Goal: Find specific page/section: Find specific page/section

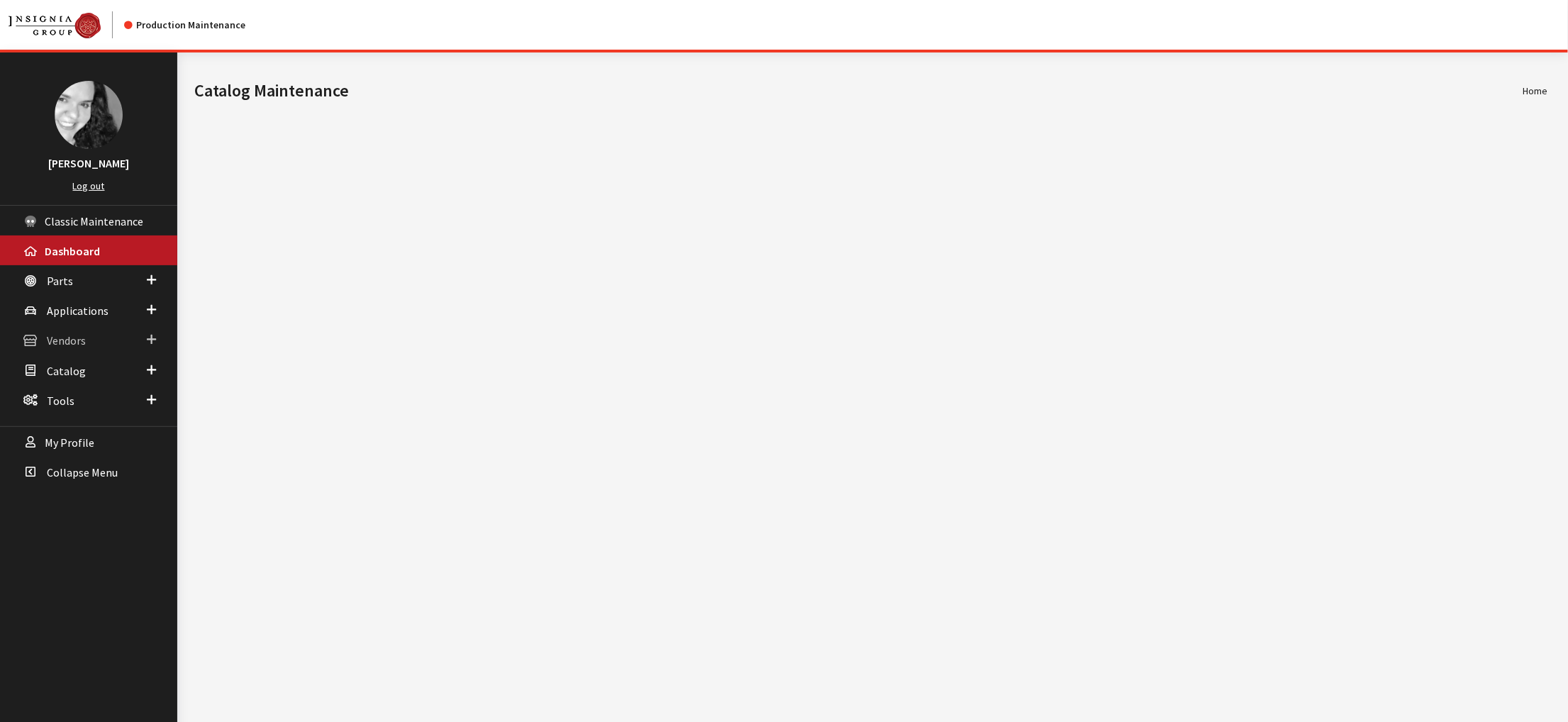
click at [64, 349] on span "Vendors" at bounding box center [67, 341] width 39 height 15
click at [69, 382] on link "Dealer Search" at bounding box center [89, 368] width 178 height 26
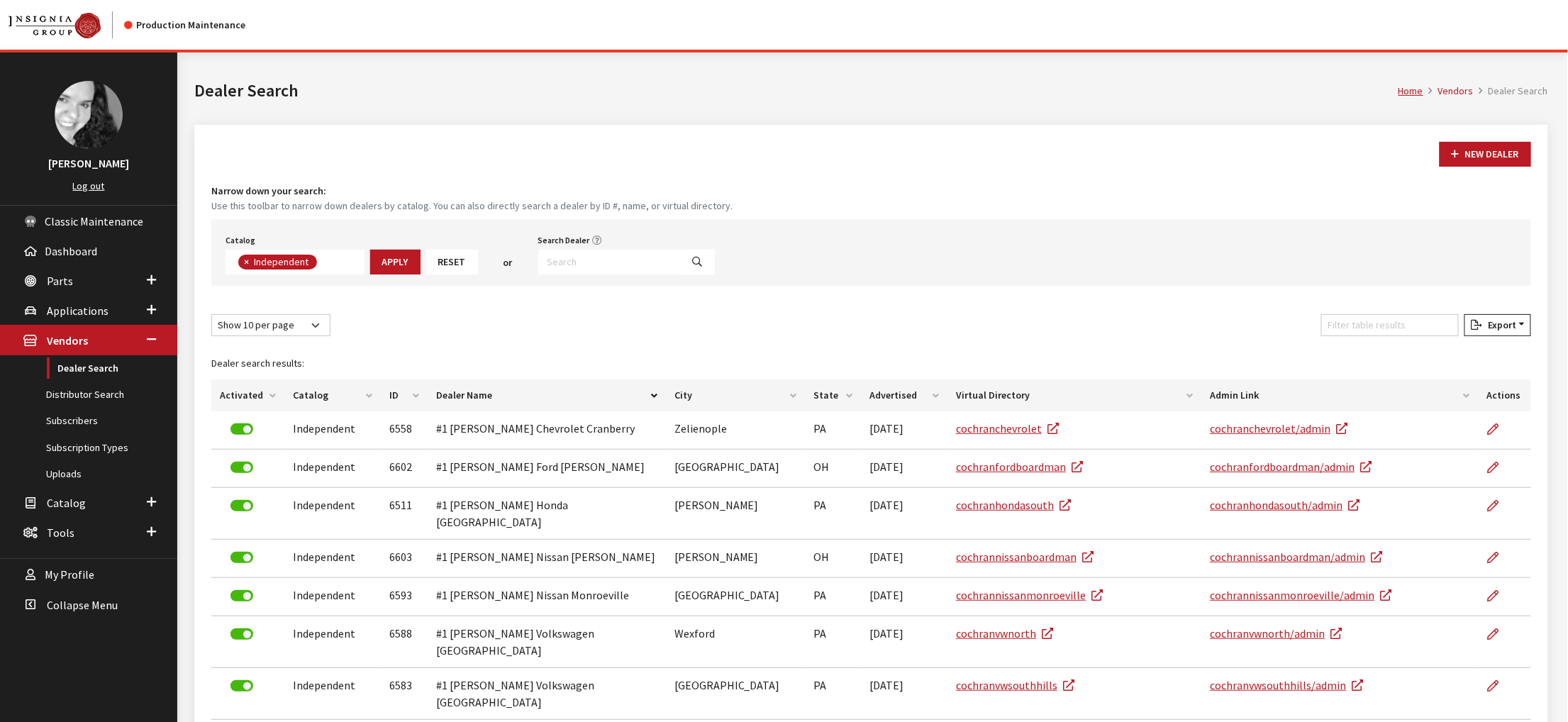
scroll to position [123, 0]
click at [660, 274] on input "Search Dealer" at bounding box center [610, 261] width 143 height 25
type input "2452"
select select
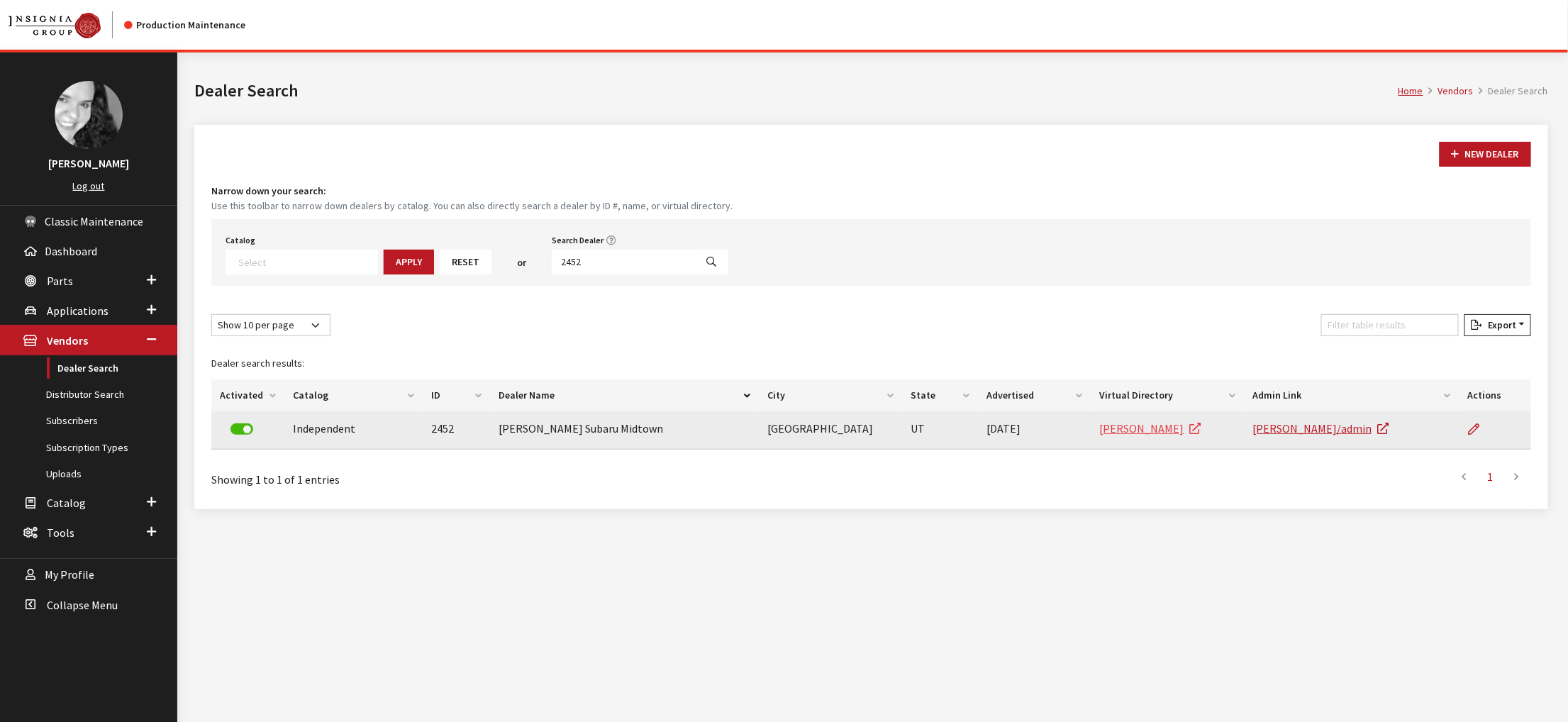
click at [1126, 436] on link "[PERSON_NAME]" at bounding box center [1150, 428] width 102 height 15
